Goal: Information Seeking & Learning: Learn about a topic

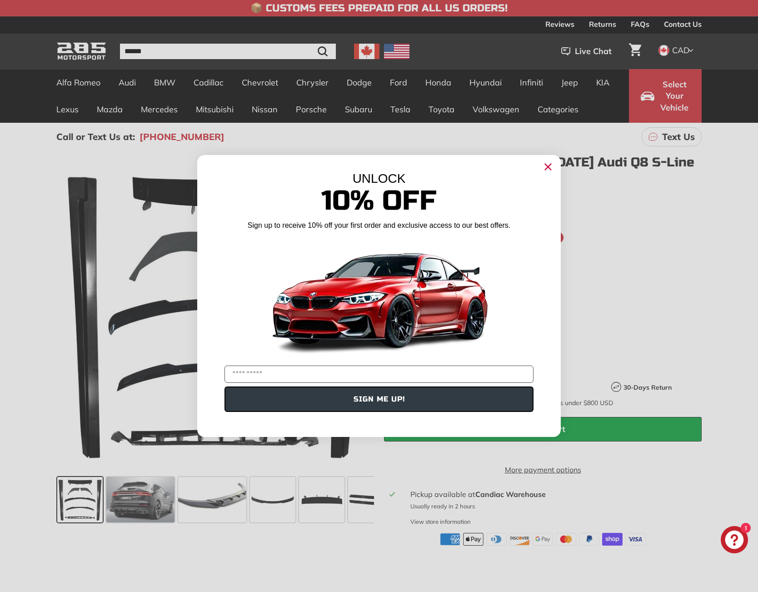
click at [550, 166] on circle "Close dialog" at bounding box center [548, 167] width 14 height 14
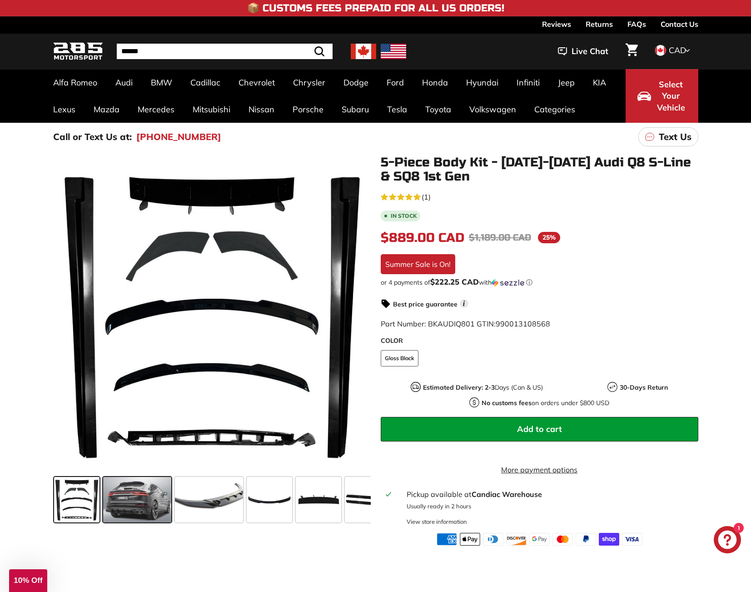
click at [133, 508] on span at bounding box center [137, 499] width 68 height 45
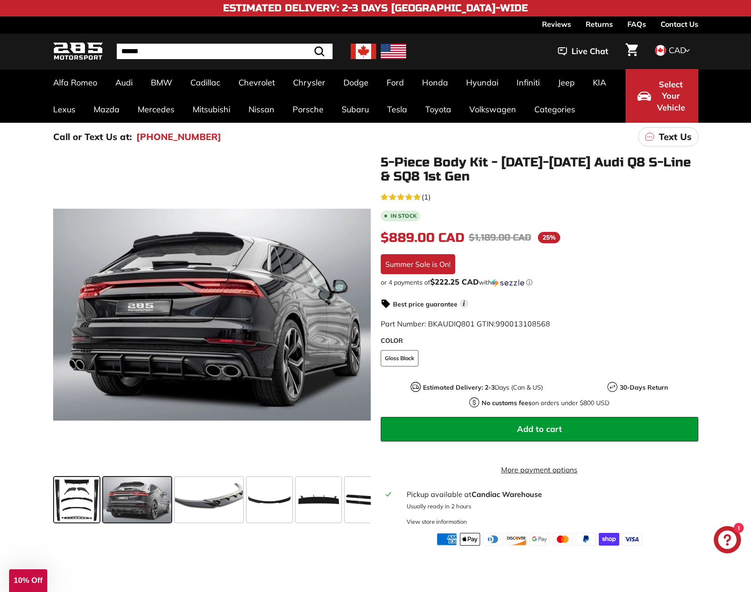
click at [88, 502] on span at bounding box center [76, 499] width 45 height 45
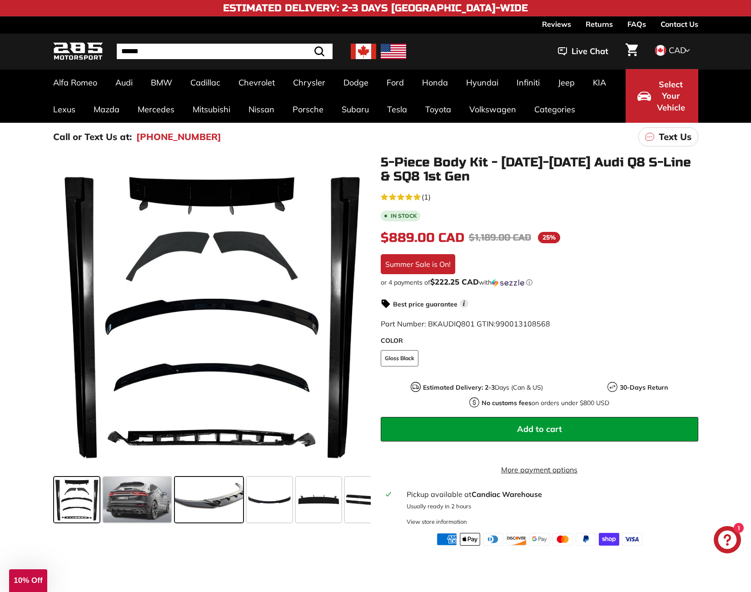
click at [201, 505] on span at bounding box center [209, 499] width 68 height 45
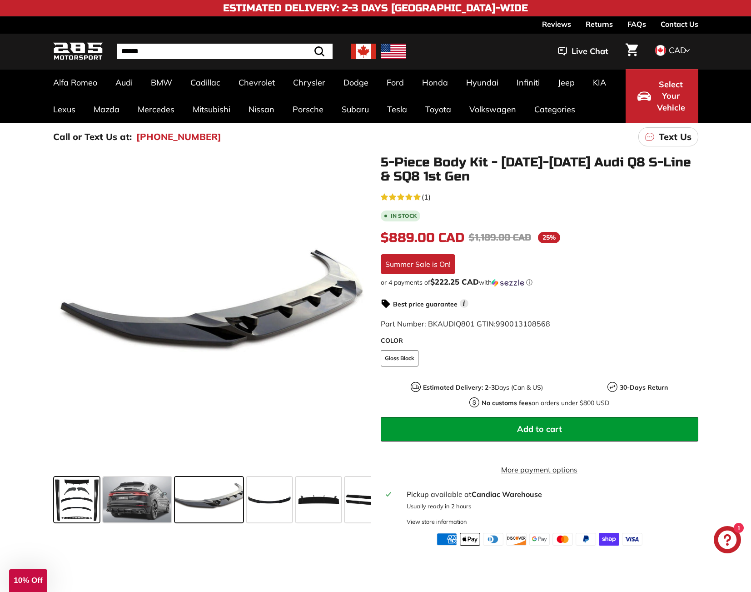
click at [83, 500] on span at bounding box center [76, 499] width 45 height 45
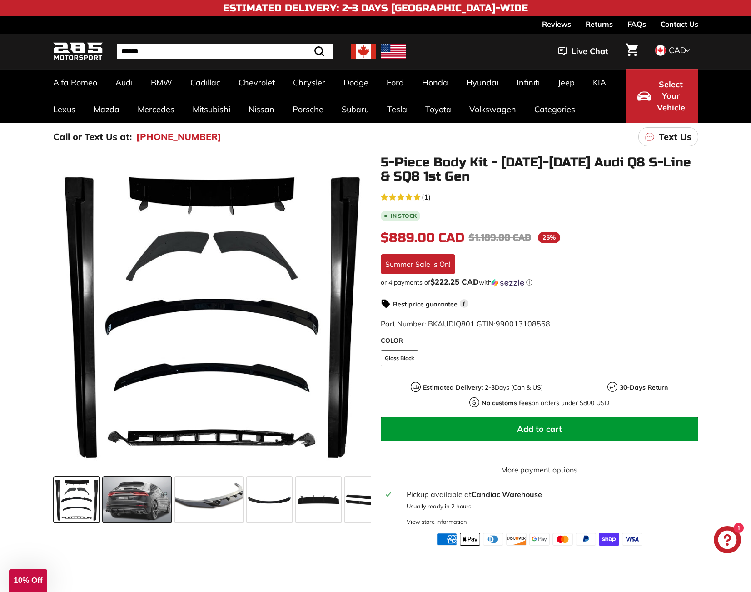
click at [163, 500] on span at bounding box center [137, 499] width 68 height 45
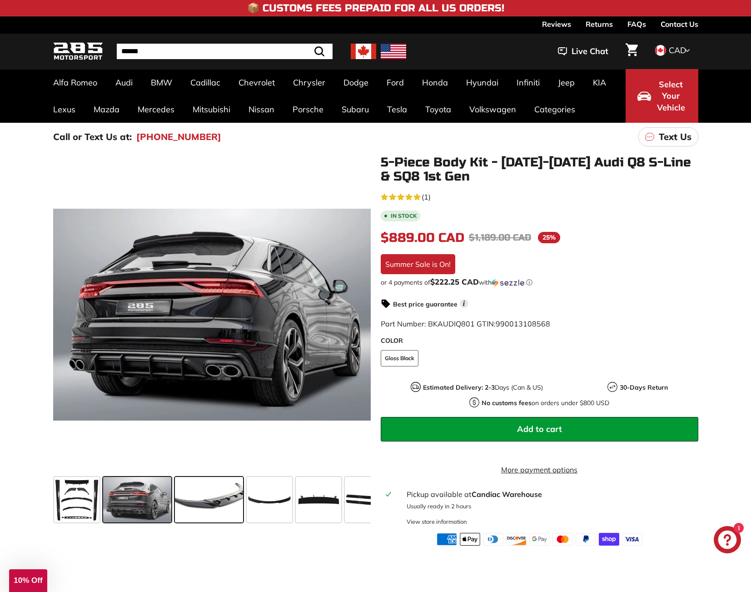
drag, startPoint x: 290, startPoint y: 497, endPoint x: 243, endPoint y: 497, distance: 46.4
click at [238, 497] on div at bounding box center [212, 499] width 318 height 53
drag, startPoint x: 298, startPoint y: 498, endPoint x: 350, endPoint y: 497, distance: 52.7
click at [305, 497] on span at bounding box center [318, 499] width 45 height 45
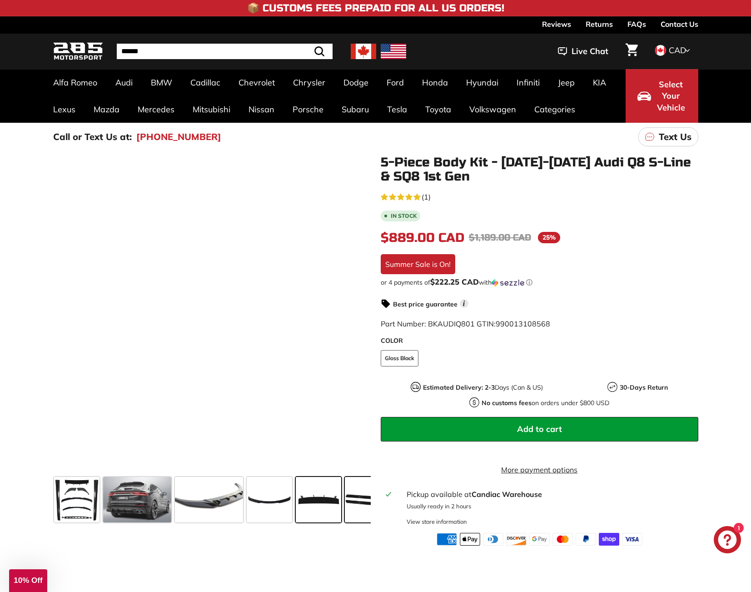
click at [354, 497] on span at bounding box center [367, 499] width 45 height 45
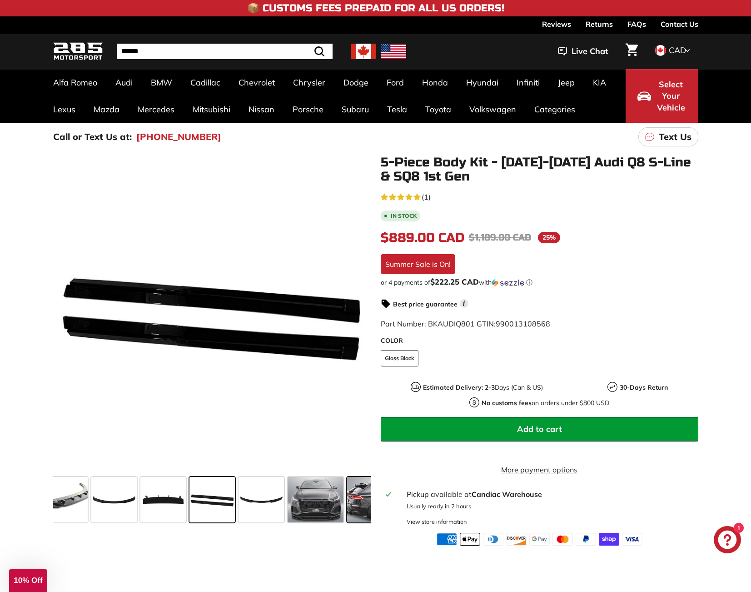
click at [349, 498] on span at bounding box center [381, 499] width 68 height 45
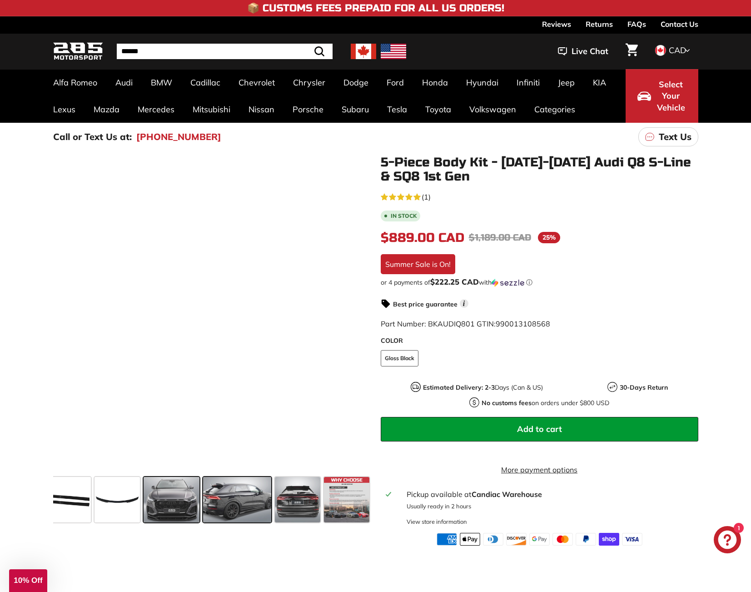
scroll to position [0, 300]
click at [175, 500] on span at bounding box center [171, 499] width 56 height 45
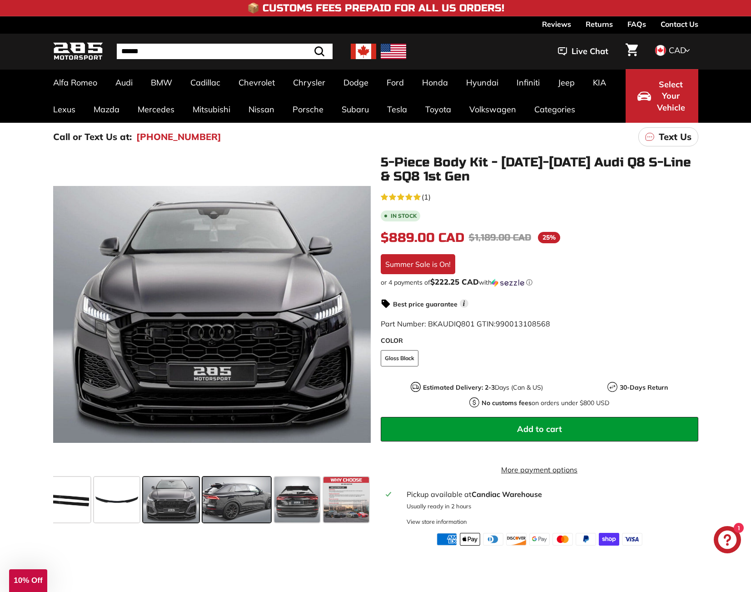
click at [255, 506] on span at bounding box center [237, 499] width 68 height 45
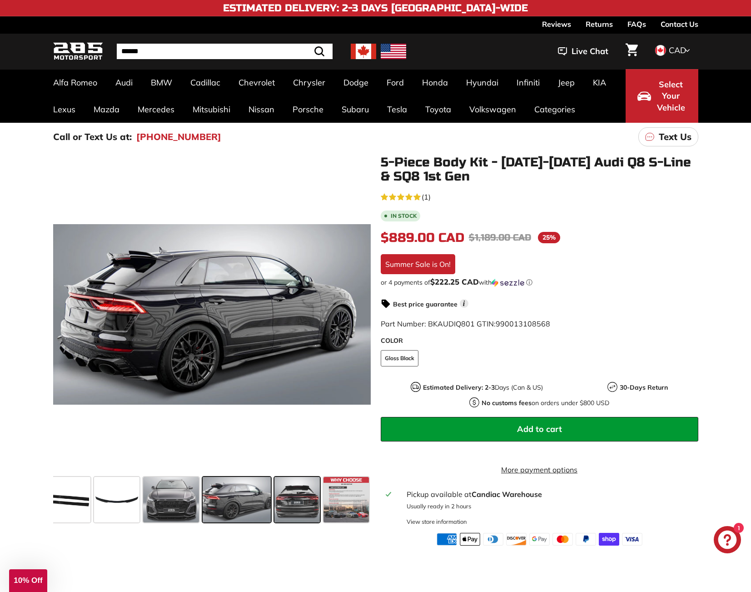
click at [297, 508] on span at bounding box center [297, 499] width 45 height 45
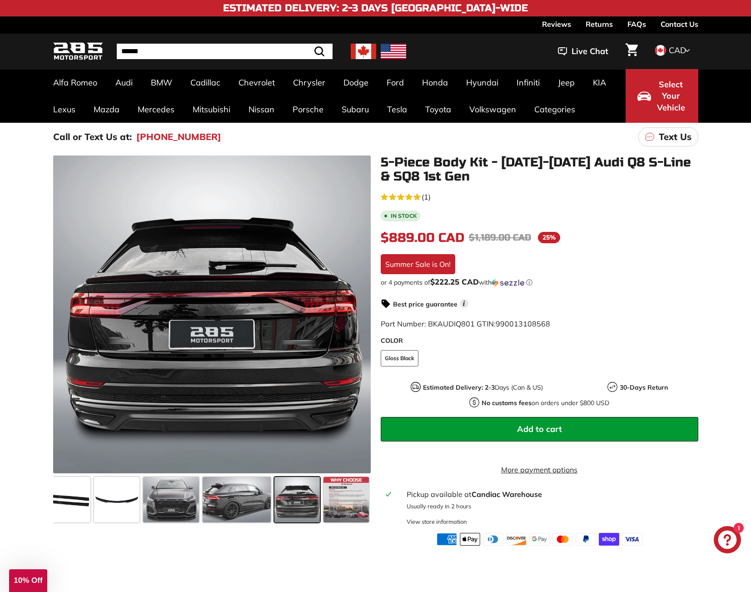
click at [305, 512] on span at bounding box center [297, 499] width 45 height 45
click at [244, 509] on span at bounding box center [237, 499] width 68 height 45
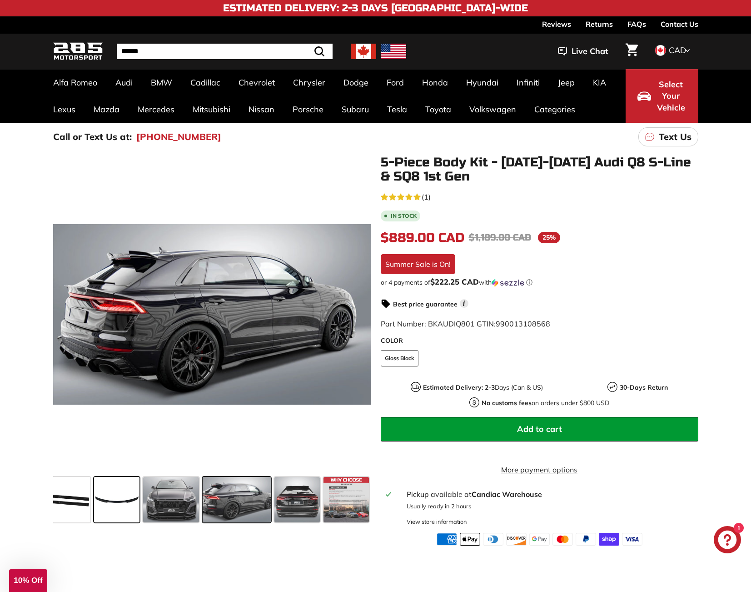
click at [124, 505] on span at bounding box center [116, 499] width 45 height 45
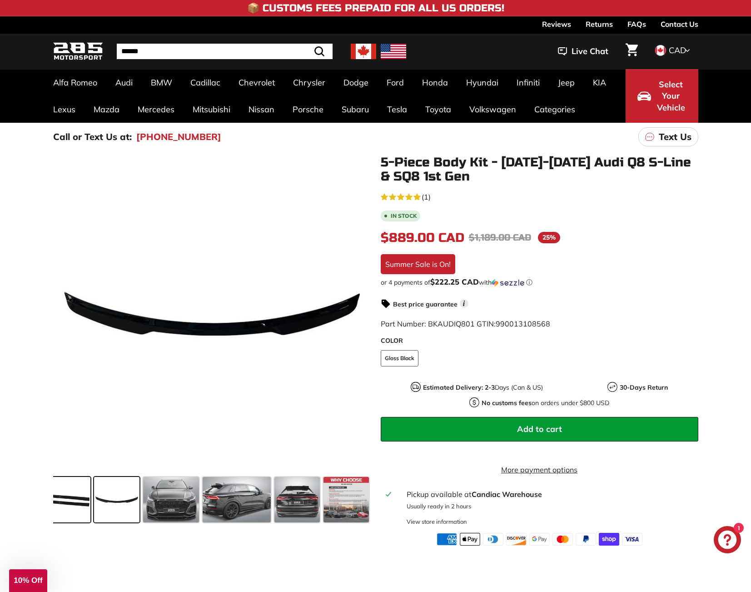
click at [76, 501] on span at bounding box center [67, 499] width 45 height 45
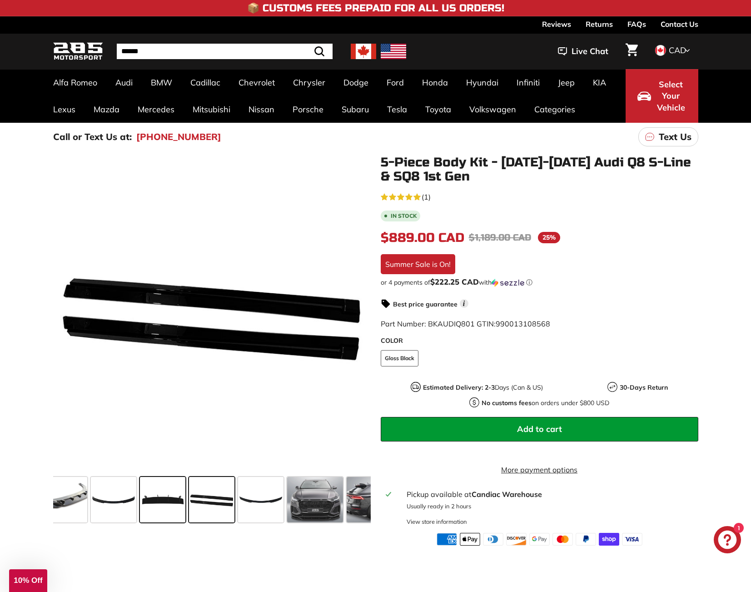
scroll to position [0, 155]
click at [313, 504] on span at bounding box center [316, 499] width 56 height 45
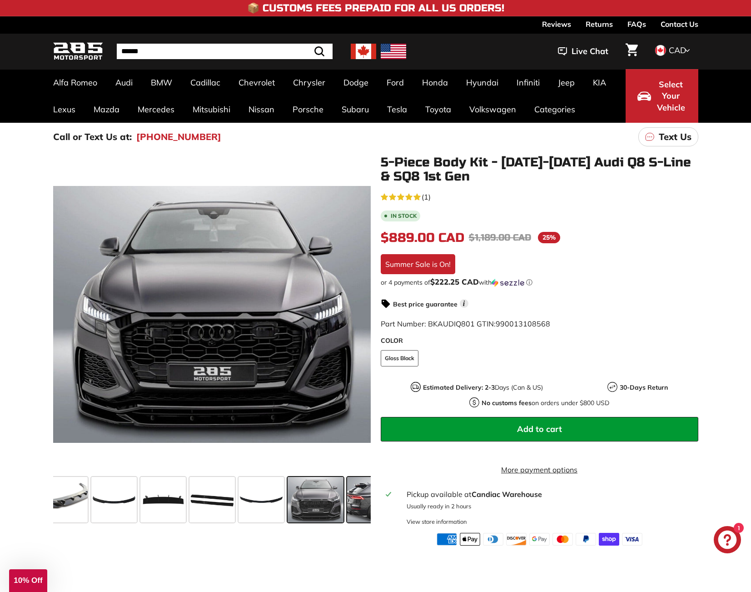
click at [356, 505] on span at bounding box center [381, 499] width 68 height 45
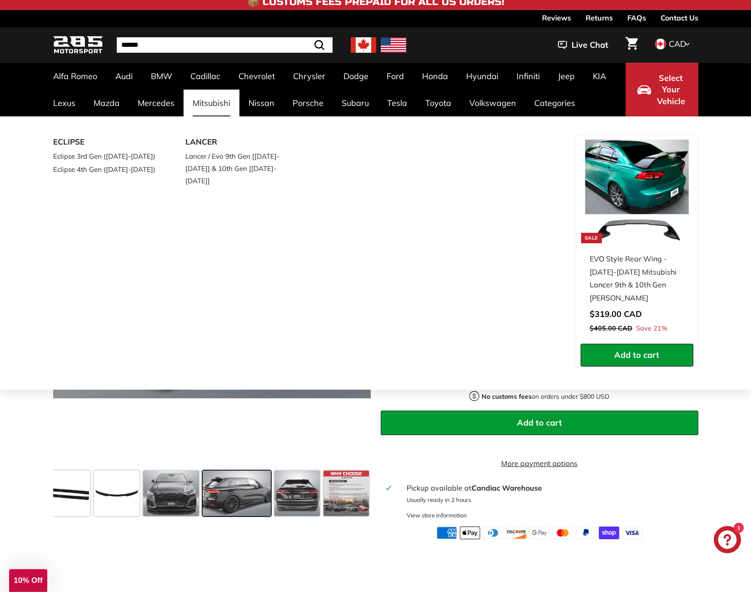
scroll to position [7, 0]
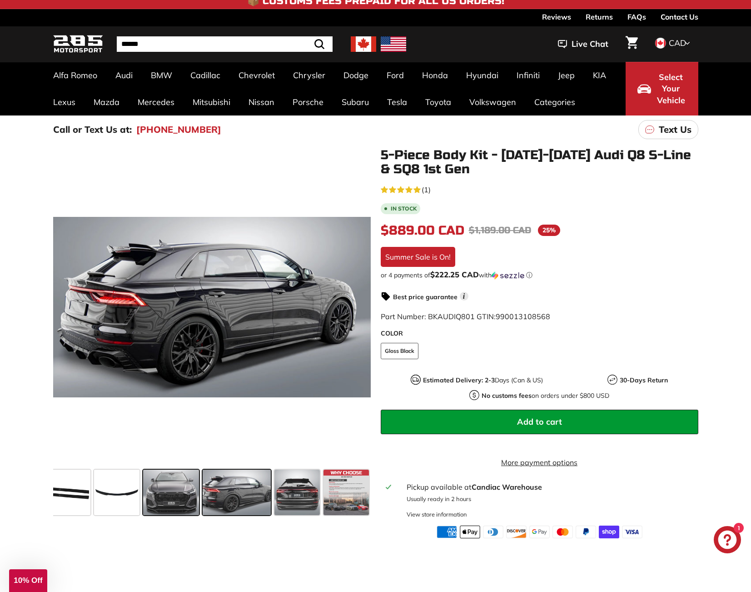
click at [184, 488] on span at bounding box center [171, 492] width 56 height 45
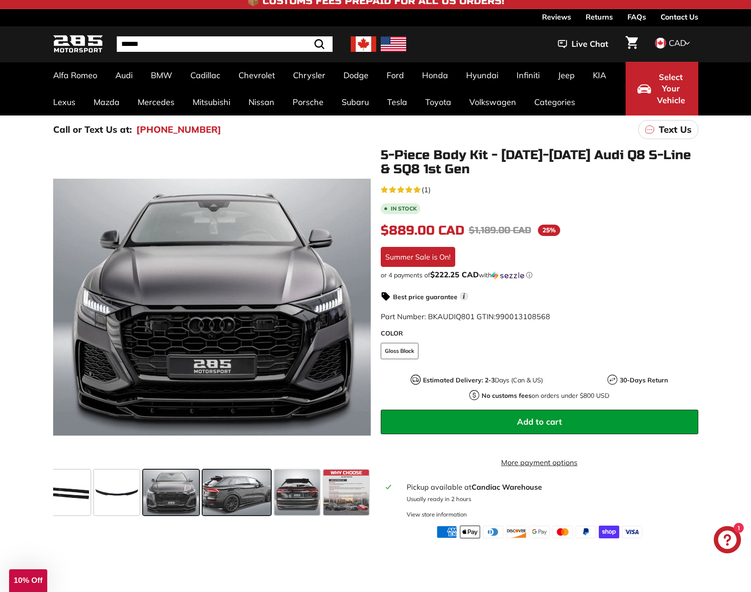
click at [225, 488] on span at bounding box center [237, 492] width 68 height 45
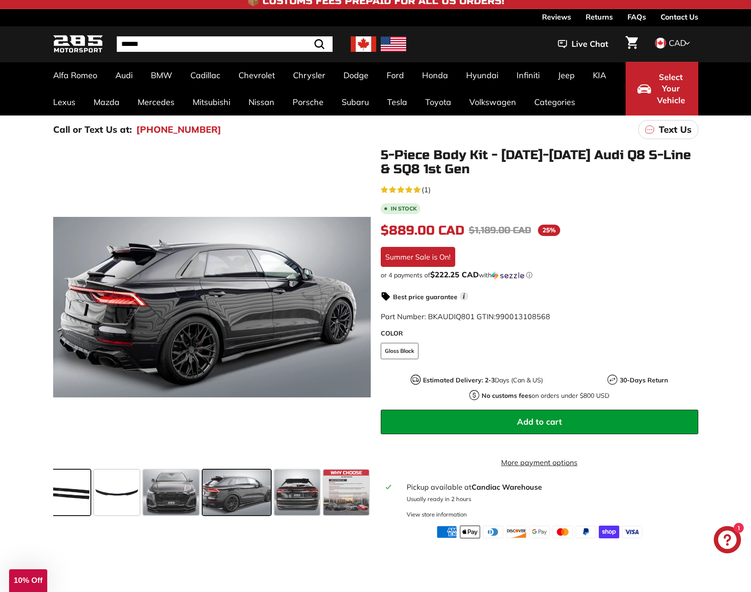
click at [78, 491] on span at bounding box center [67, 492] width 45 height 45
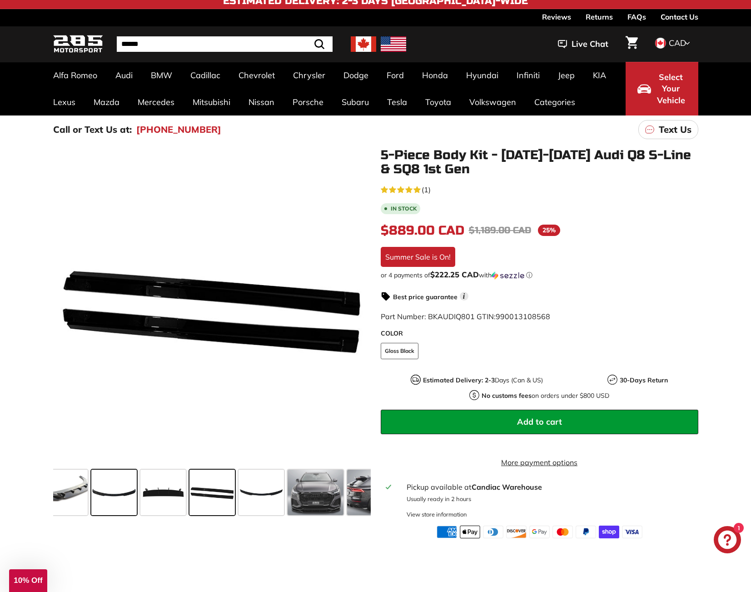
click at [105, 491] on span at bounding box center [113, 492] width 45 height 45
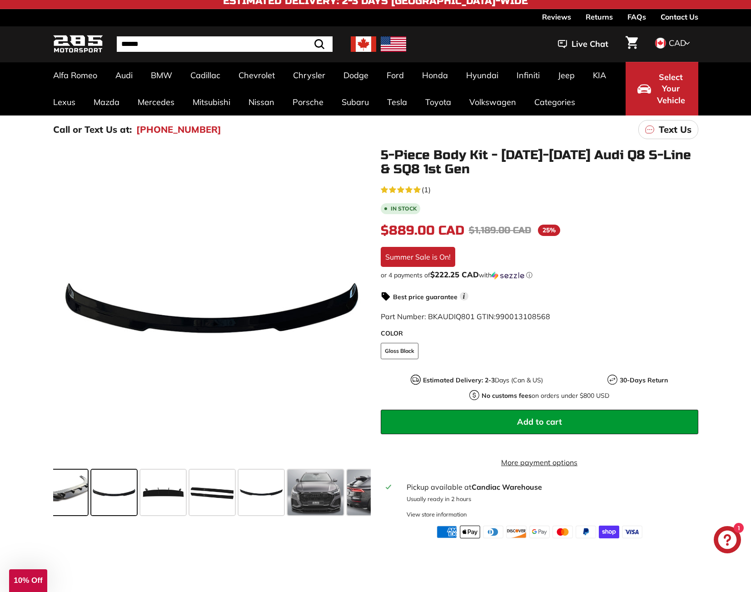
click at [85, 491] on span at bounding box center [54, 492] width 68 height 45
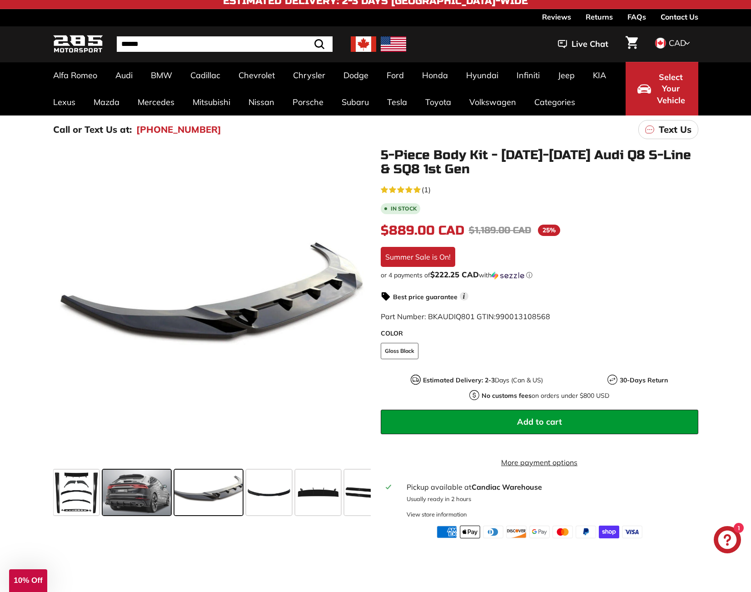
scroll to position [0, 0]
click at [140, 494] on span at bounding box center [137, 492] width 68 height 45
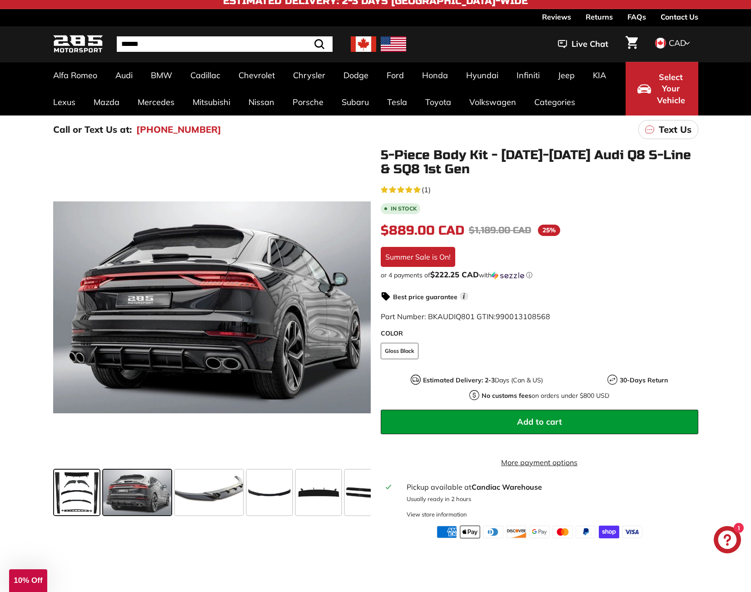
click at [92, 495] on span at bounding box center [76, 492] width 45 height 45
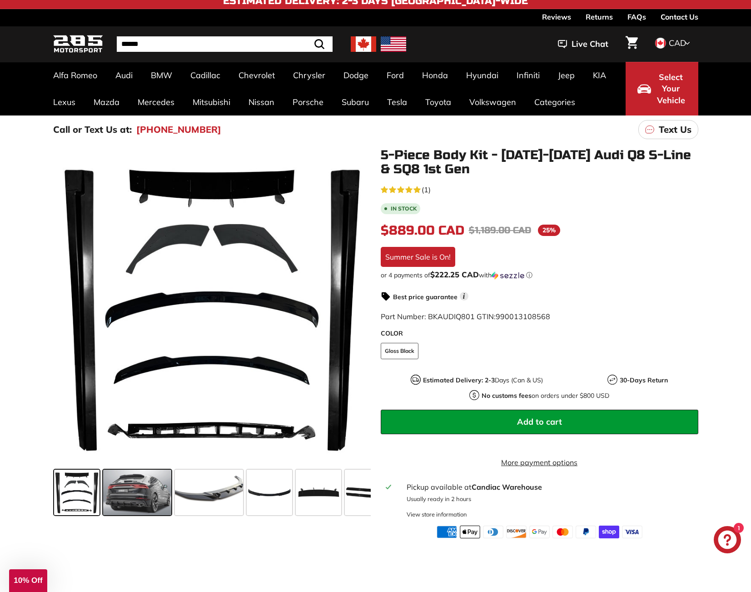
click at [157, 495] on span at bounding box center [137, 492] width 68 height 45
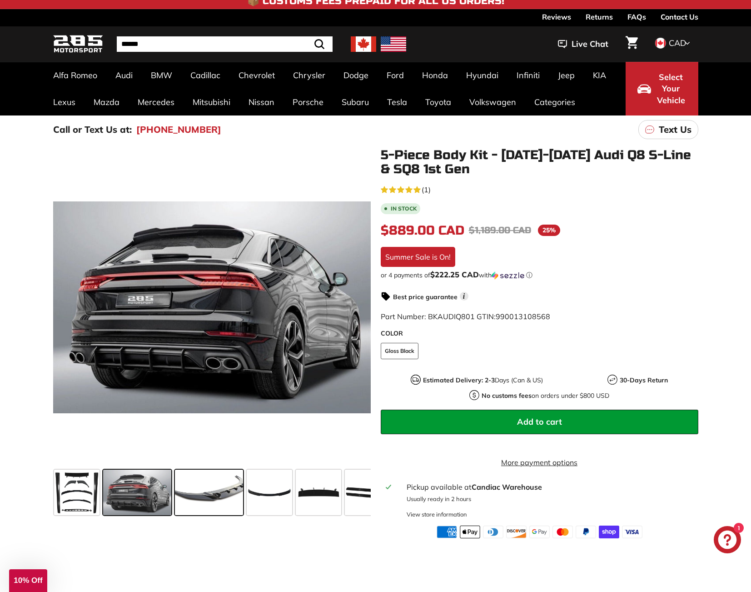
click at [214, 506] on span at bounding box center [209, 492] width 68 height 45
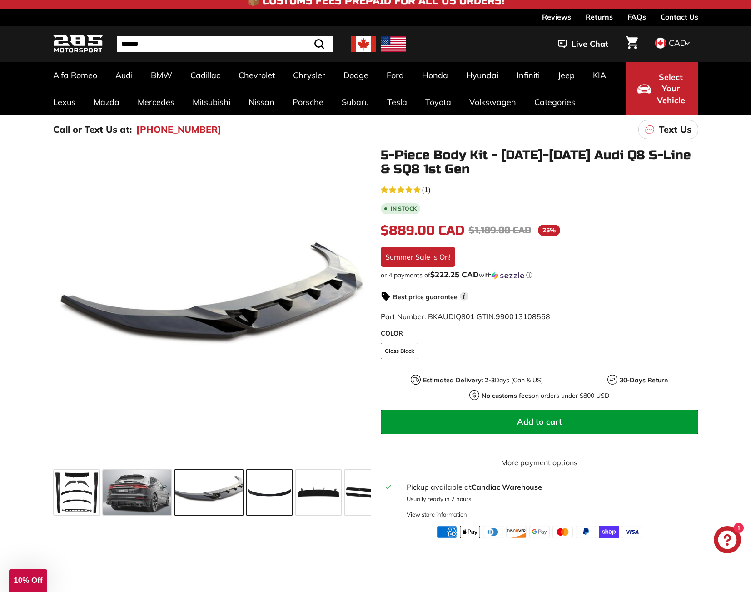
click at [263, 504] on span at bounding box center [269, 492] width 45 height 45
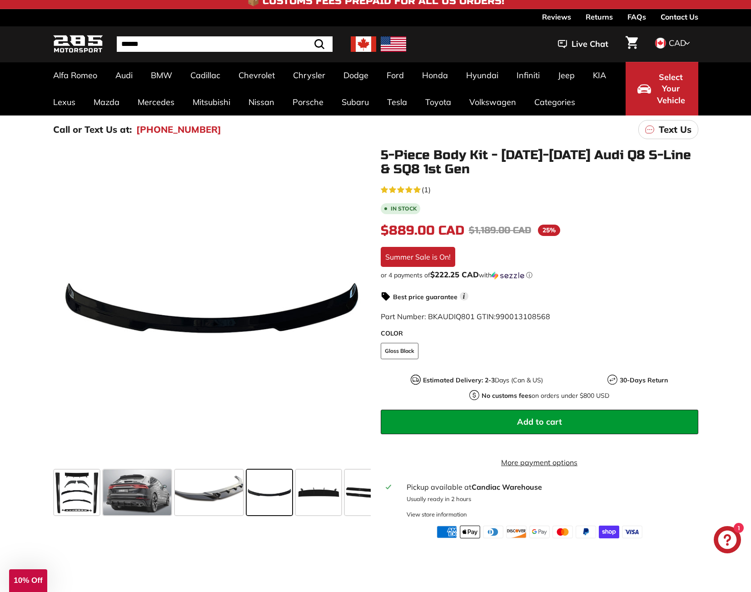
click at [280, 503] on span at bounding box center [269, 492] width 45 height 45
click at [318, 502] on span at bounding box center [318, 492] width 45 height 45
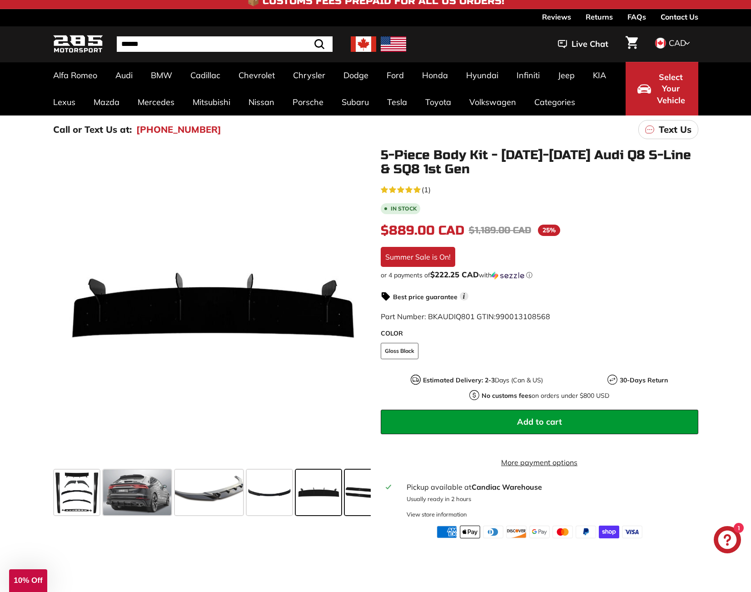
click at [356, 498] on span at bounding box center [367, 492] width 45 height 45
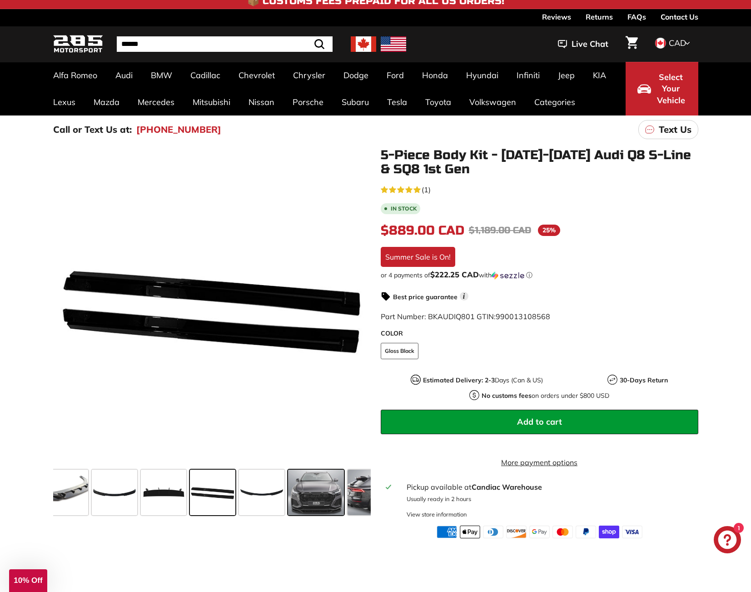
click at [319, 496] on span at bounding box center [316, 492] width 56 height 45
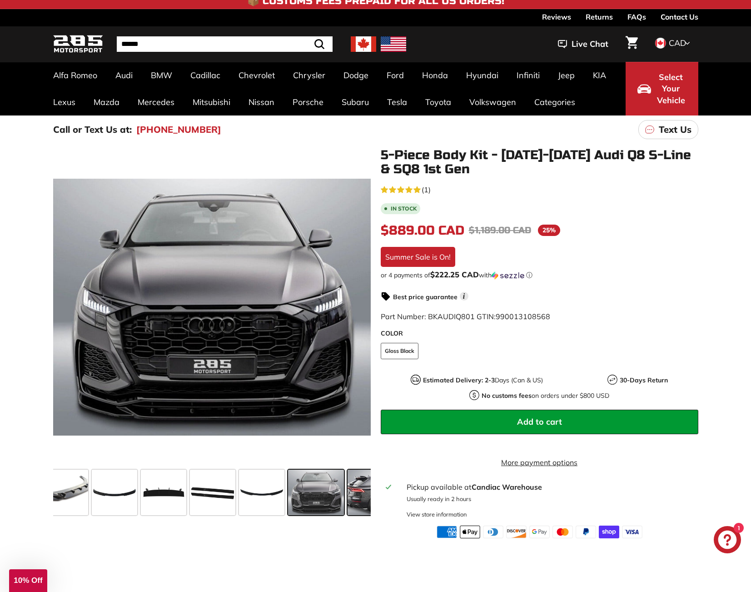
click at [350, 500] on span at bounding box center [382, 492] width 68 height 45
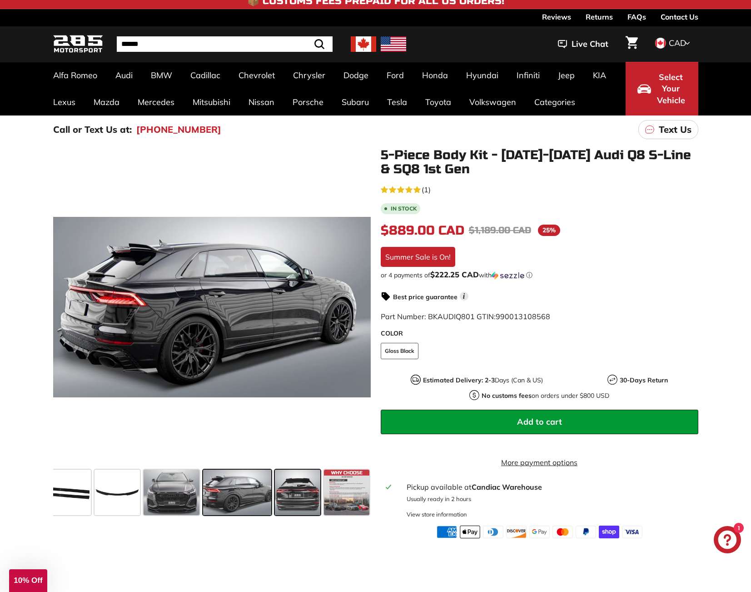
scroll to position [0, 300]
drag, startPoint x: 80, startPoint y: 513, endPoint x: 84, endPoint y: 511, distance: 5.1
click at [76, 513] on span at bounding box center [67, 492] width 45 height 45
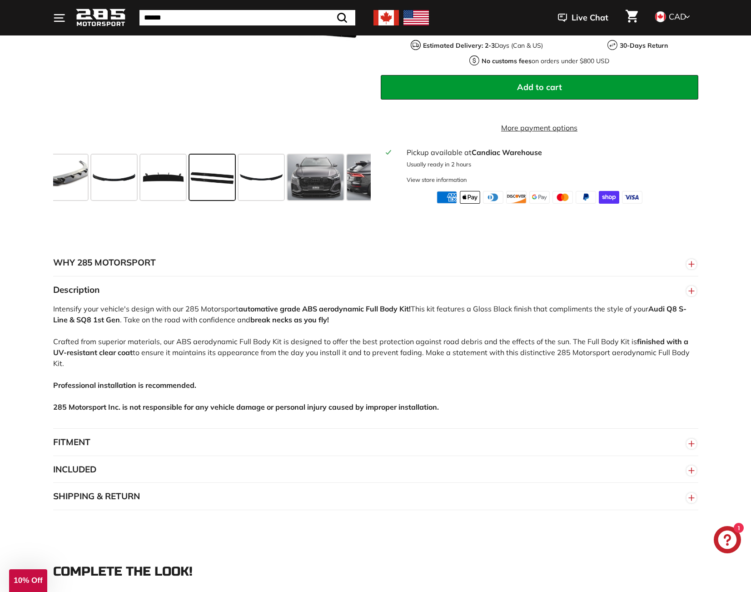
scroll to position [436, 0]
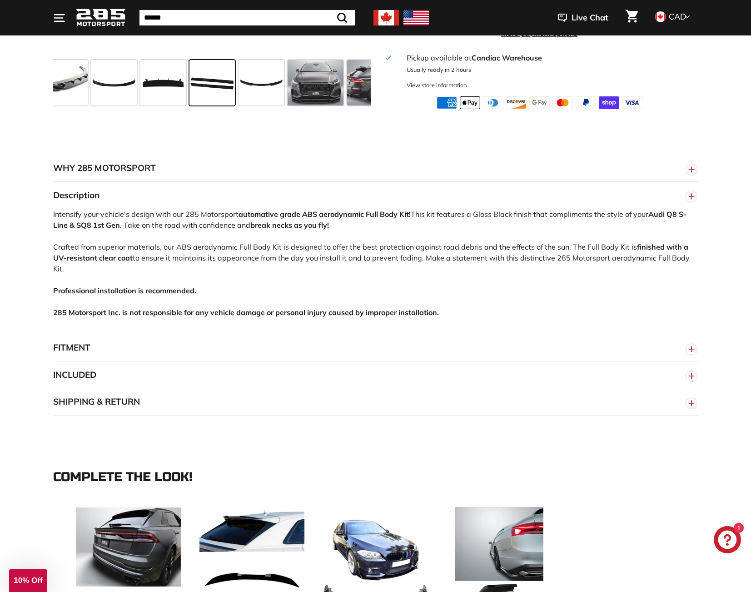
click at [200, 339] on button "FITMENT" at bounding box center [375, 347] width 645 height 27
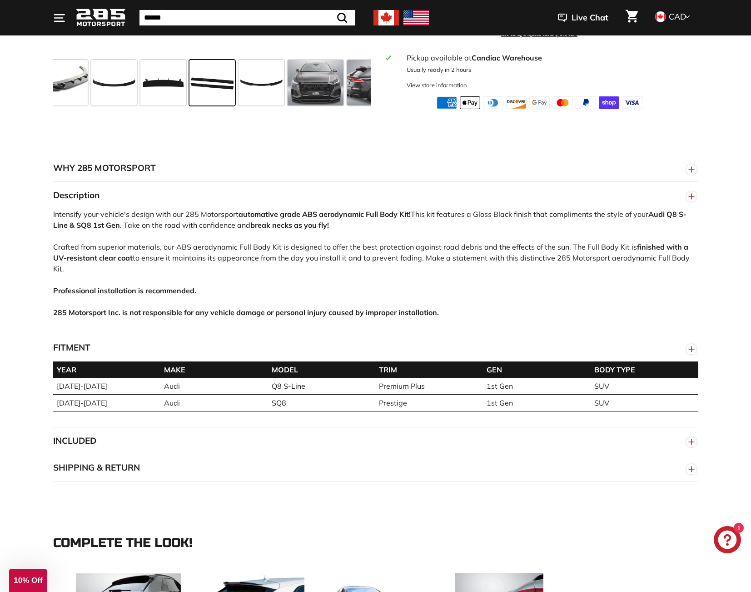
click at [180, 441] on button "INCLUDED" at bounding box center [375, 440] width 645 height 27
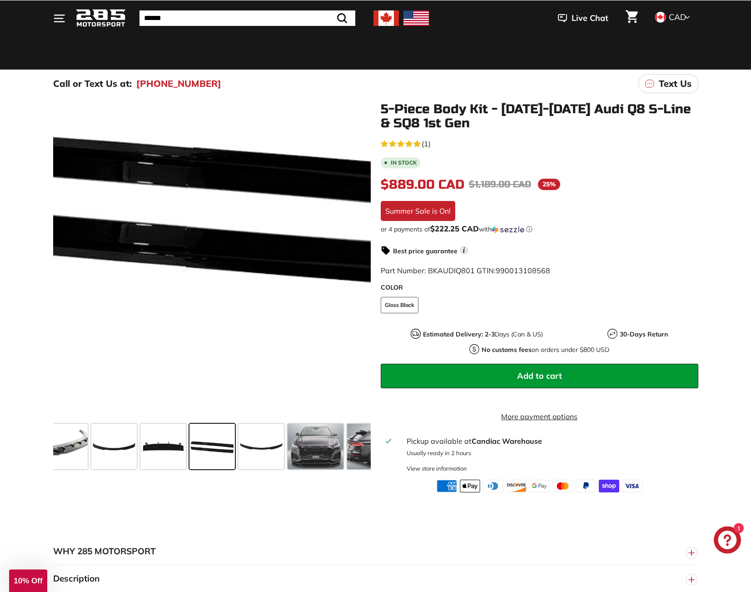
scroll to position [320, 0]
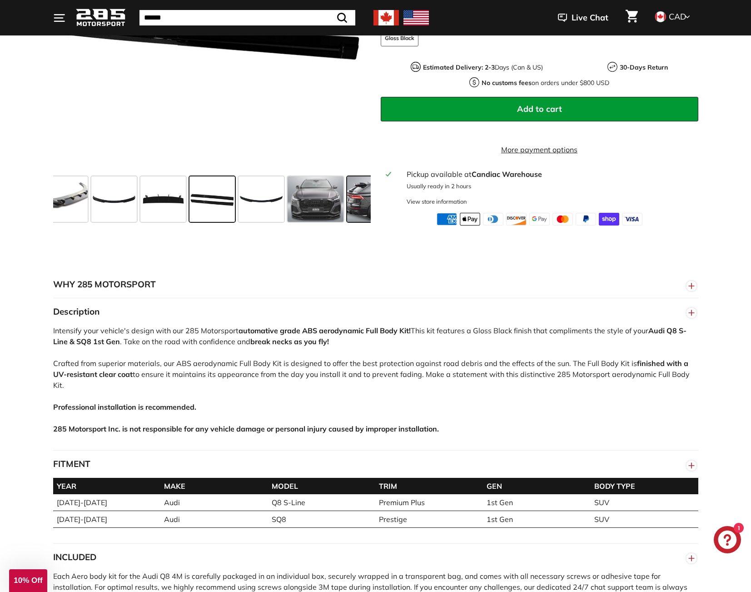
click at [354, 200] on span at bounding box center [381, 198] width 68 height 45
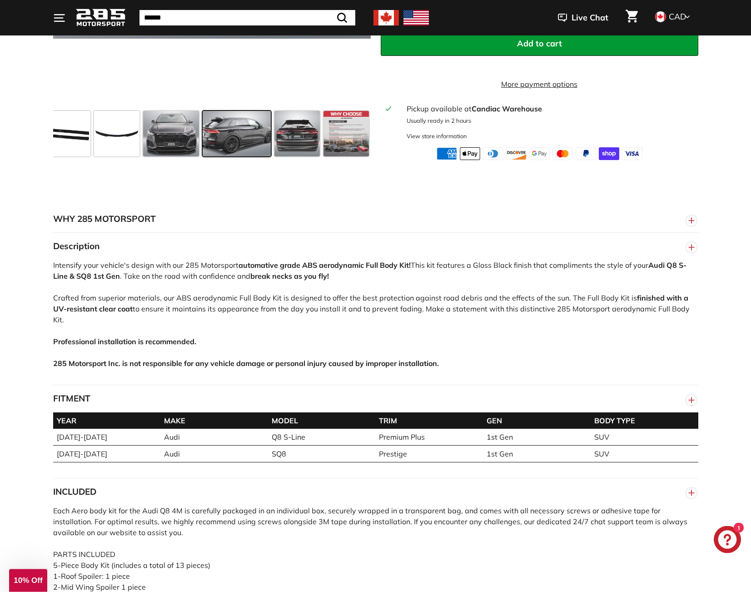
scroll to position [313, 0]
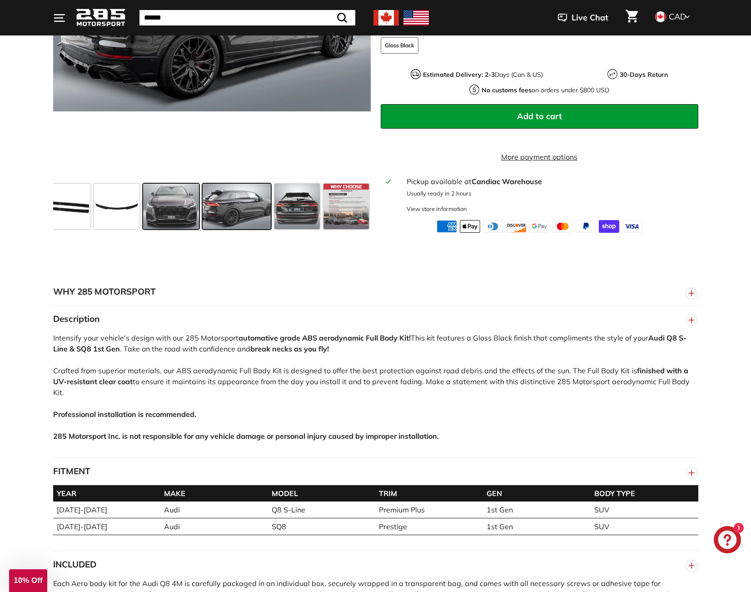
click at [187, 217] on span at bounding box center [171, 206] width 56 height 45
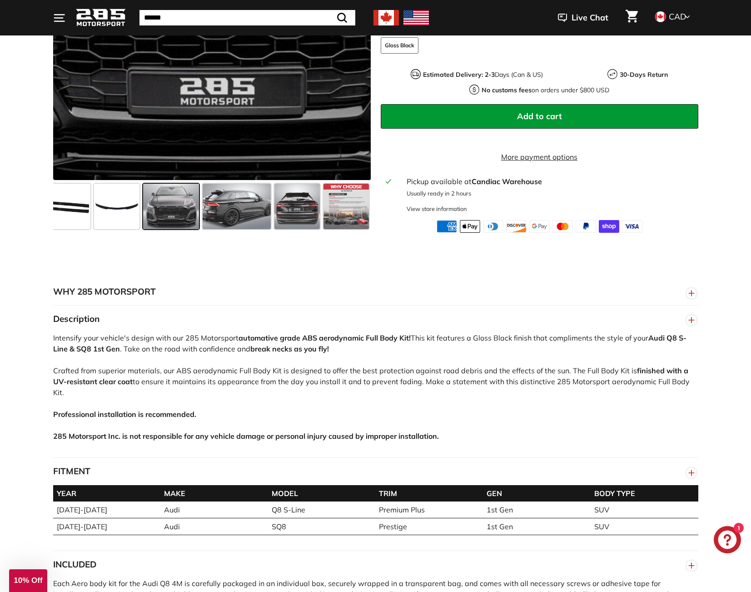
scroll to position [225, 0]
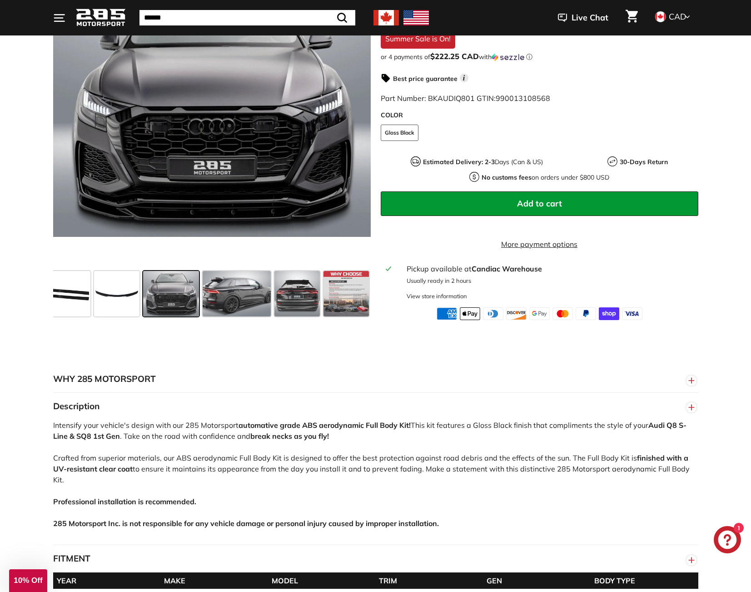
drag, startPoint x: 55, startPoint y: 302, endPoint x: 157, endPoint y: 303, distance: 101.8
click at [156, 303] on div at bounding box center [212, 293] width 318 height 53
drag, startPoint x: 68, startPoint y: 309, endPoint x: 74, endPoint y: 314, distance: 8.0
click at [68, 309] on span at bounding box center [67, 293] width 45 height 45
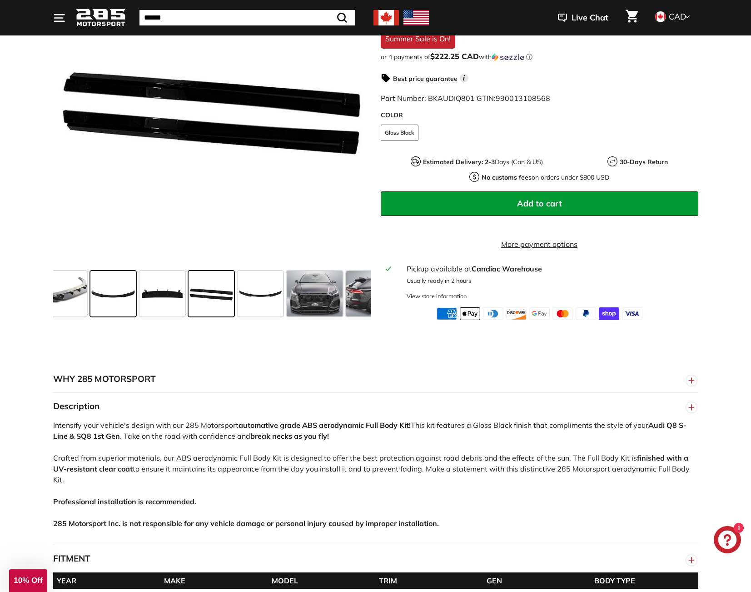
click at [108, 316] on span at bounding box center [112, 293] width 45 height 45
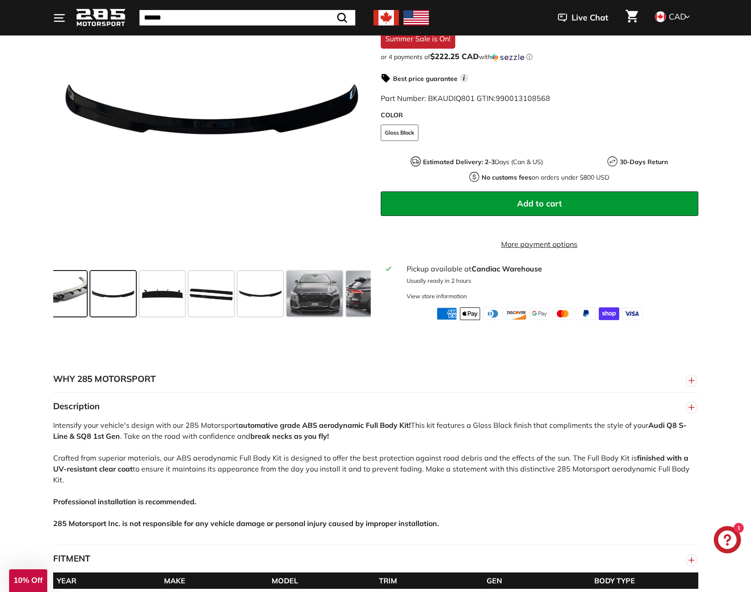
click at [75, 316] on span at bounding box center [53, 293] width 68 height 45
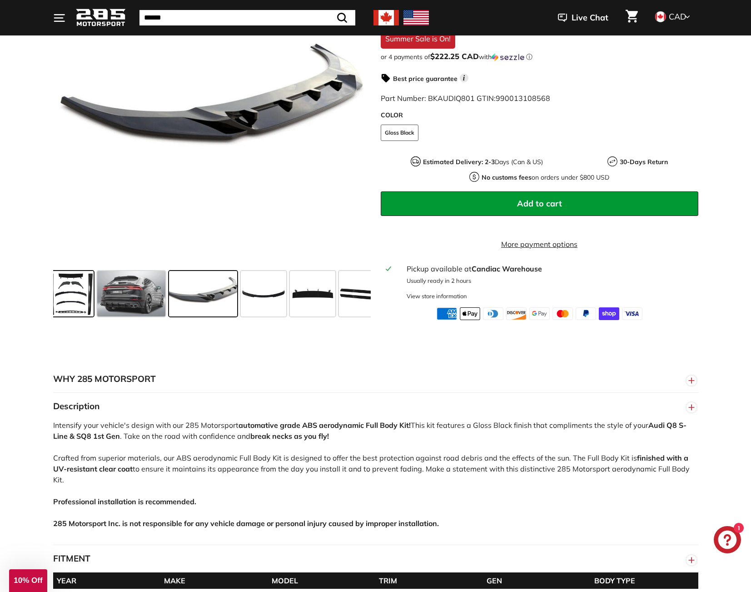
scroll to position [0, 0]
click at [90, 315] on span at bounding box center [76, 293] width 45 height 45
